Goal: Information Seeking & Learning: Find specific page/section

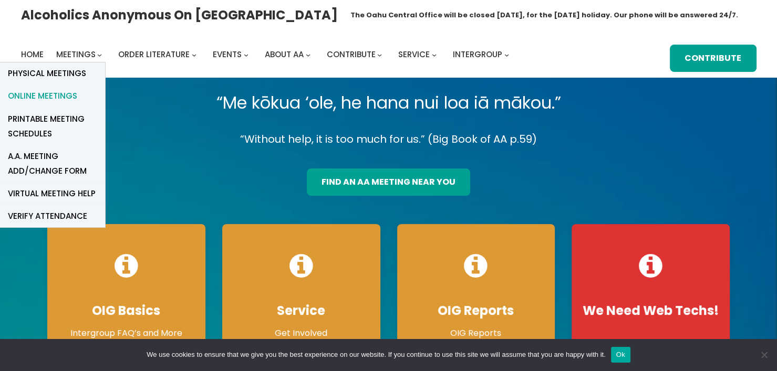
click at [69, 96] on span "Online Meetings" at bounding box center [42, 96] width 69 height 15
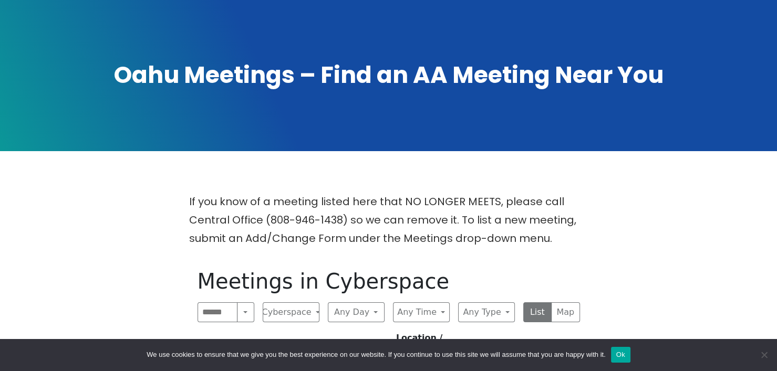
scroll to position [263, 0]
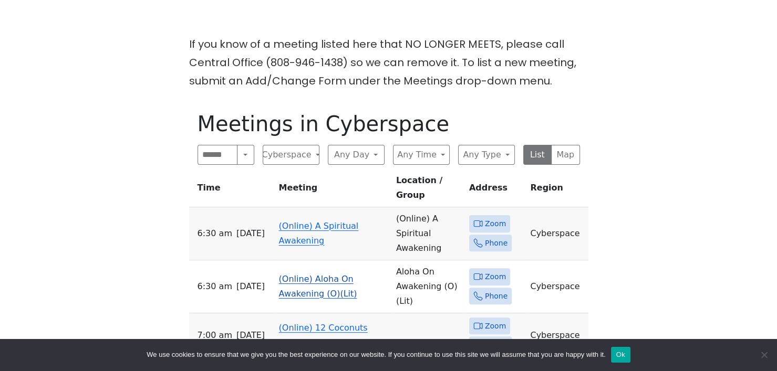
click at [338, 274] on link "(Online) Aloha On Awakening (O)(Lit)" at bounding box center [318, 286] width 78 height 25
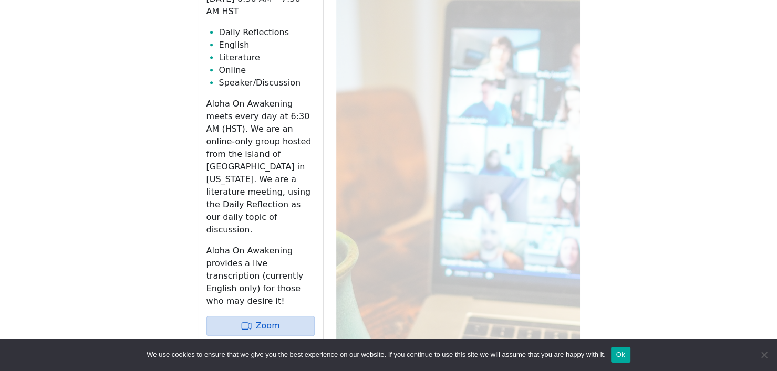
scroll to position [523, 0]
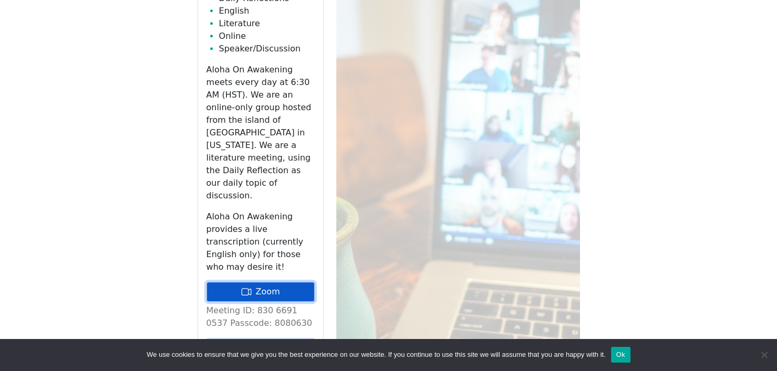
click at [273, 282] on link "Zoom" at bounding box center [260, 292] width 108 height 20
click at [622, 352] on button "Ok" at bounding box center [620, 355] width 19 height 16
